Goal: Transaction & Acquisition: Obtain resource

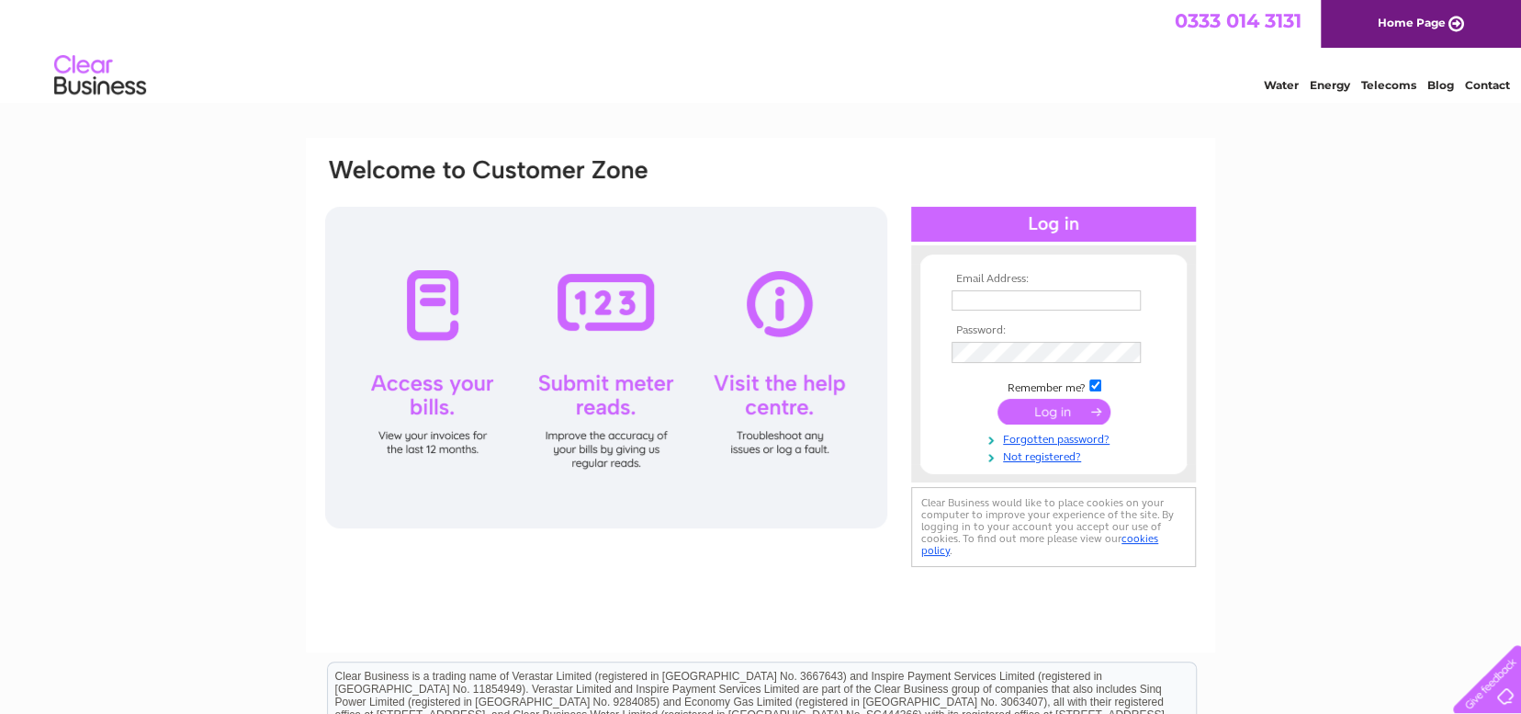
type input "colin.knowles83@ntlworld.com"
click at [1049, 415] on input "submit" at bounding box center [1054, 412] width 113 height 26
click at [1024, 410] on input "submit" at bounding box center [1054, 412] width 113 height 26
click at [1090, 409] on input "submit" at bounding box center [1054, 412] width 113 height 26
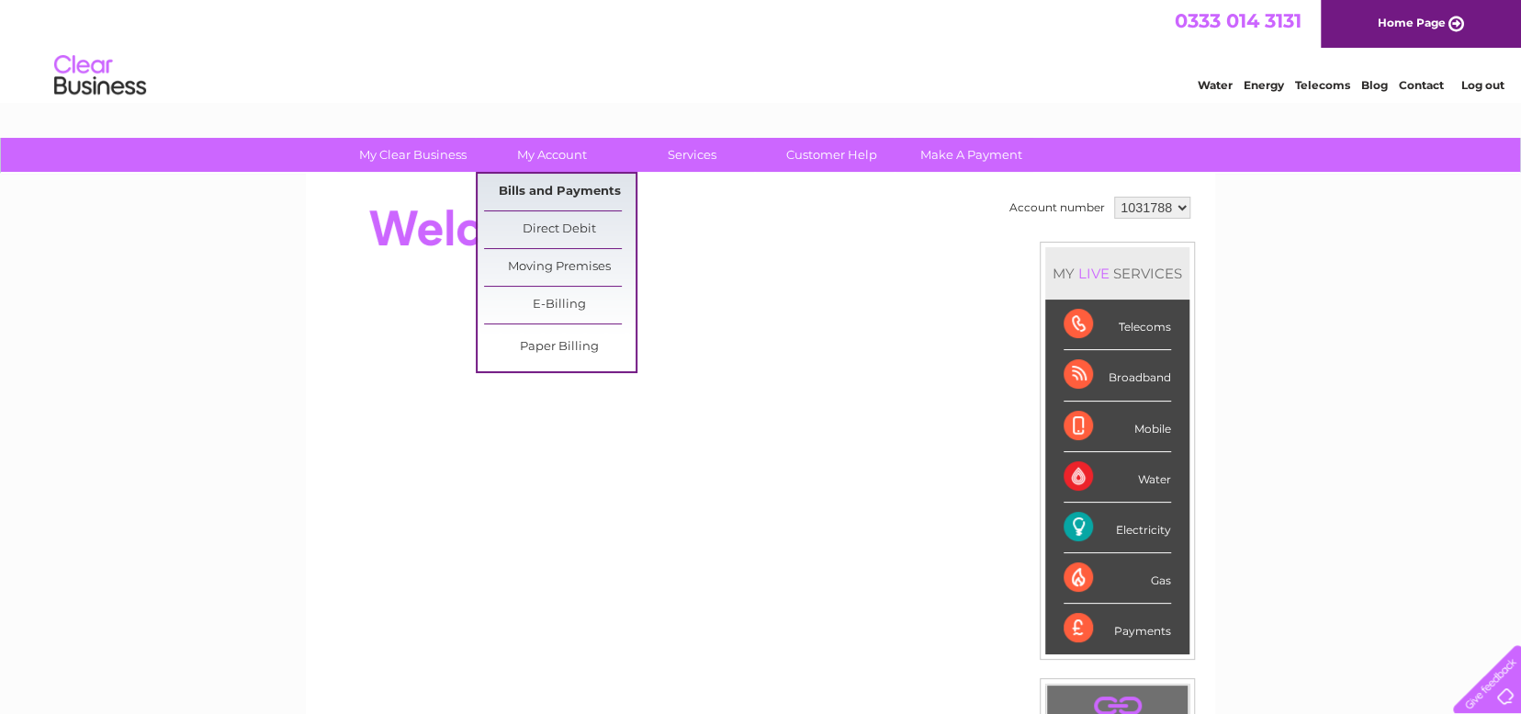
click at [582, 183] on link "Bills and Payments" at bounding box center [560, 192] width 152 height 37
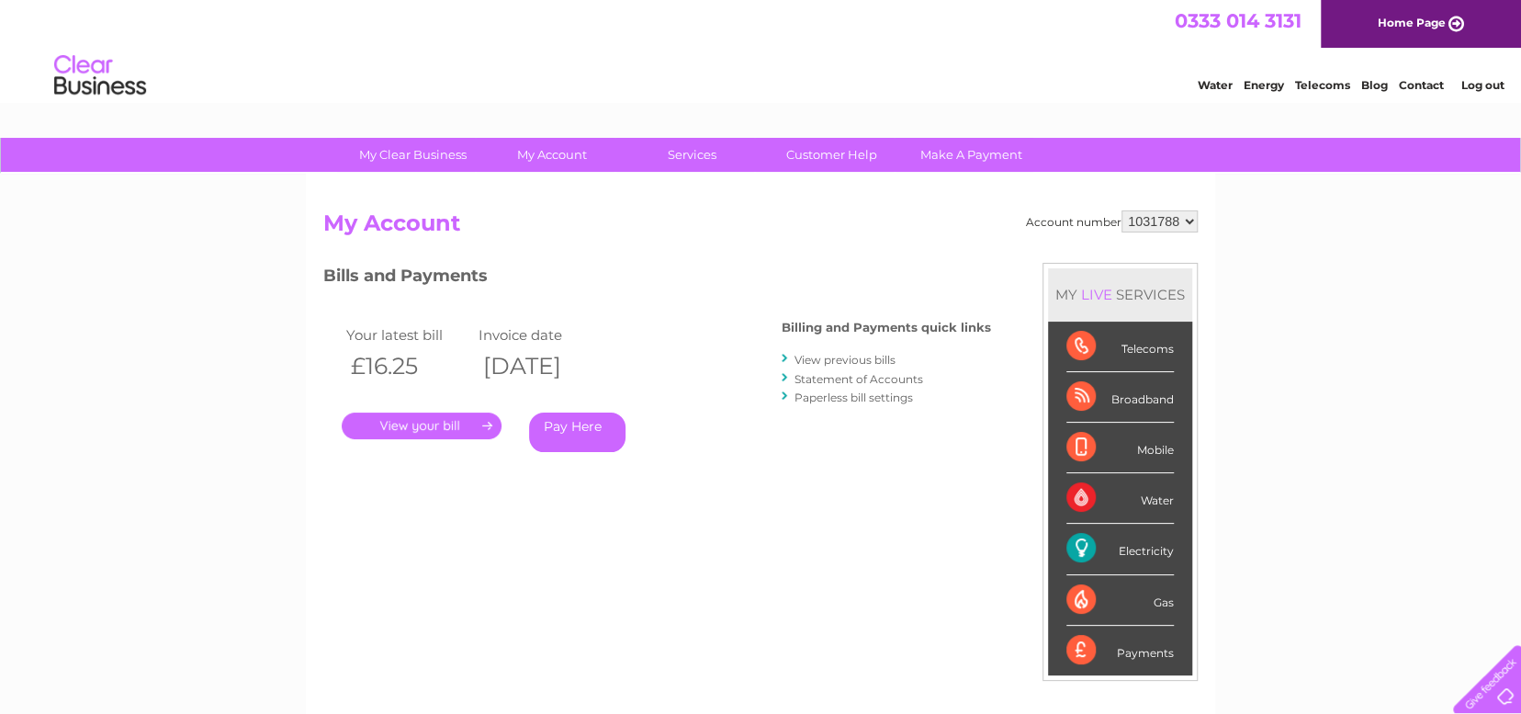
click at [452, 428] on link "." at bounding box center [422, 426] width 160 height 27
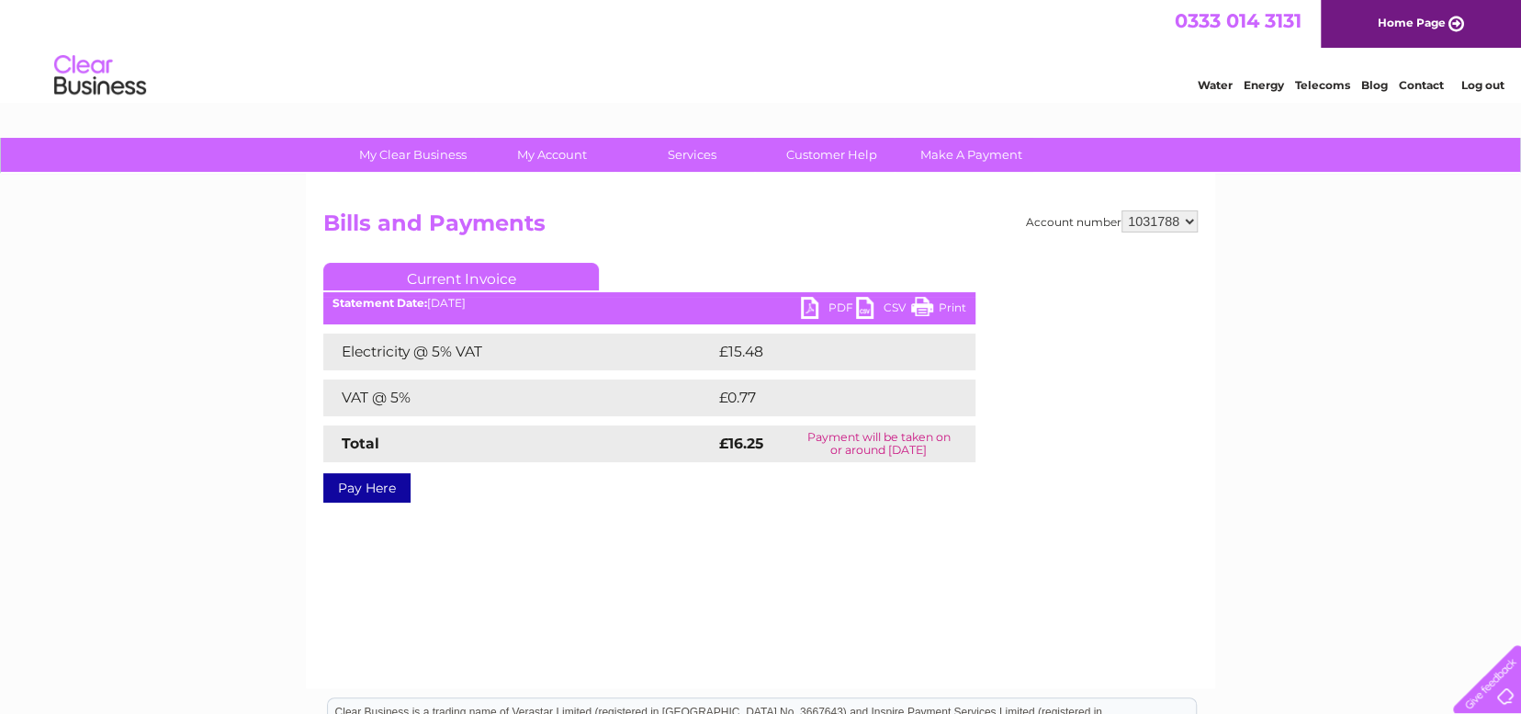
click at [811, 310] on link "PDF" at bounding box center [828, 310] width 55 height 27
click at [1188, 221] on select "1031788 1154032" at bounding box center [1160, 221] width 76 height 22
select select "1154032"
click at [1123, 210] on select "1031788 1154032" at bounding box center [1160, 221] width 76 height 22
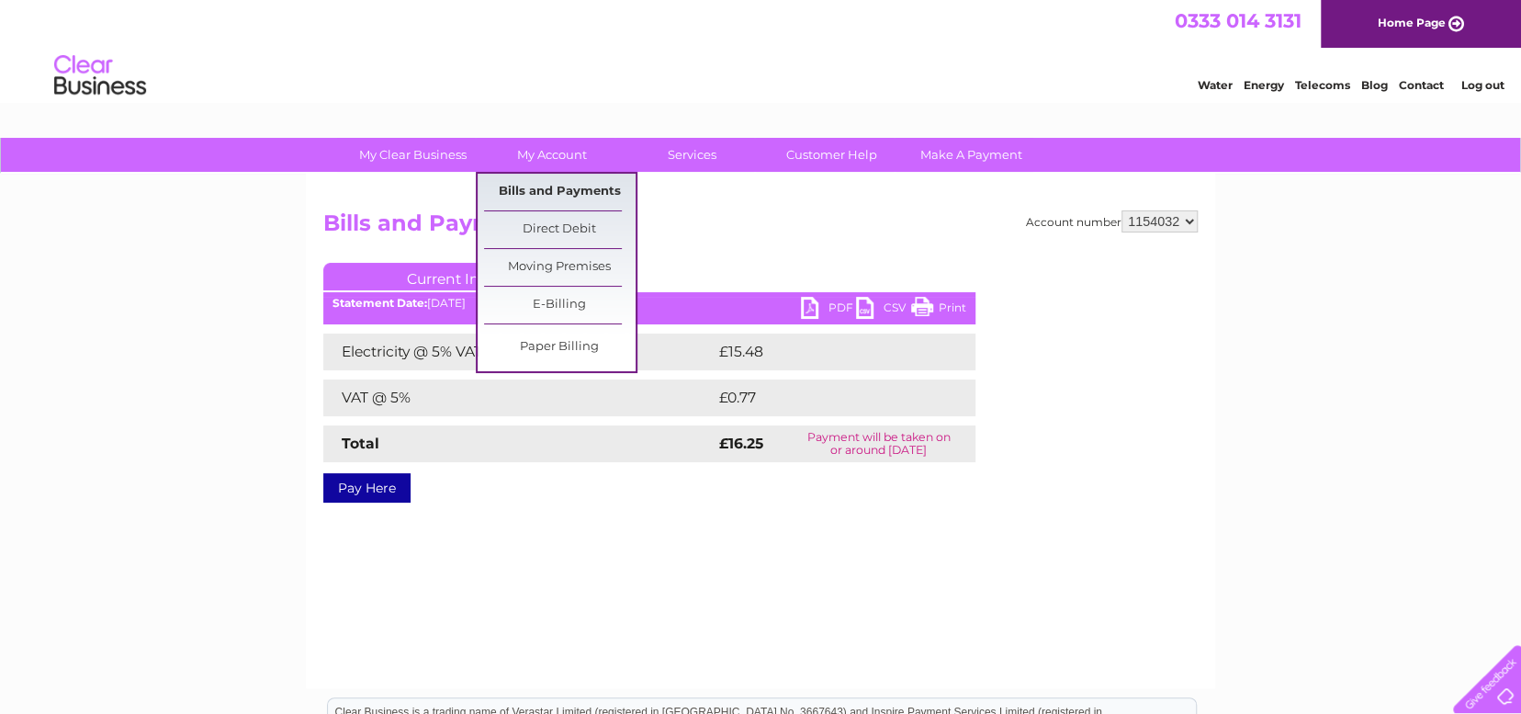
click at [543, 185] on link "Bills and Payments" at bounding box center [560, 192] width 152 height 37
click at [545, 187] on link "Bills and Payments" at bounding box center [560, 192] width 152 height 37
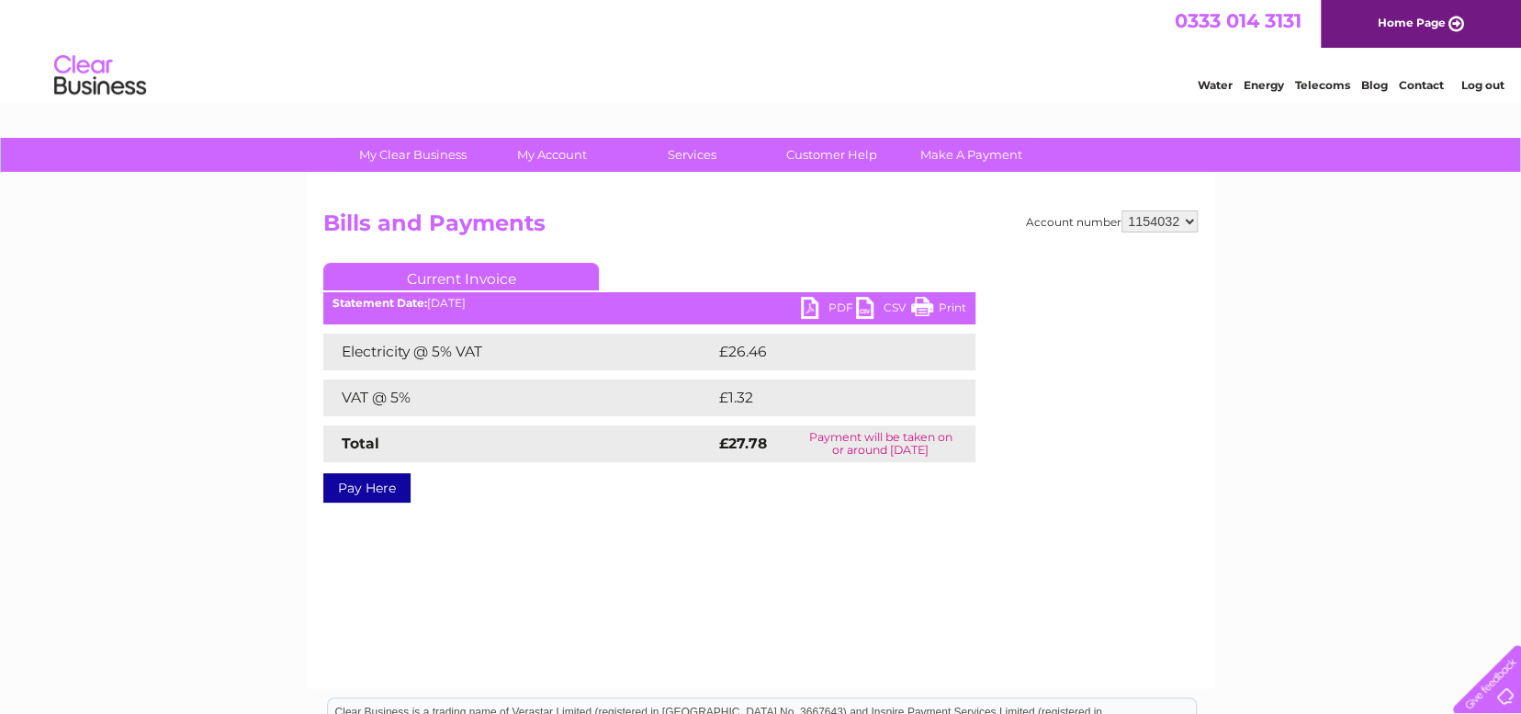
click at [809, 305] on link "PDF" at bounding box center [828, 310] width 55 height 27
click at [1485, 80] on link "Log out" at bounding box center [1482, 85] width 43 height 14
